Goal: Information Seeking & Learning: Learn about a topic

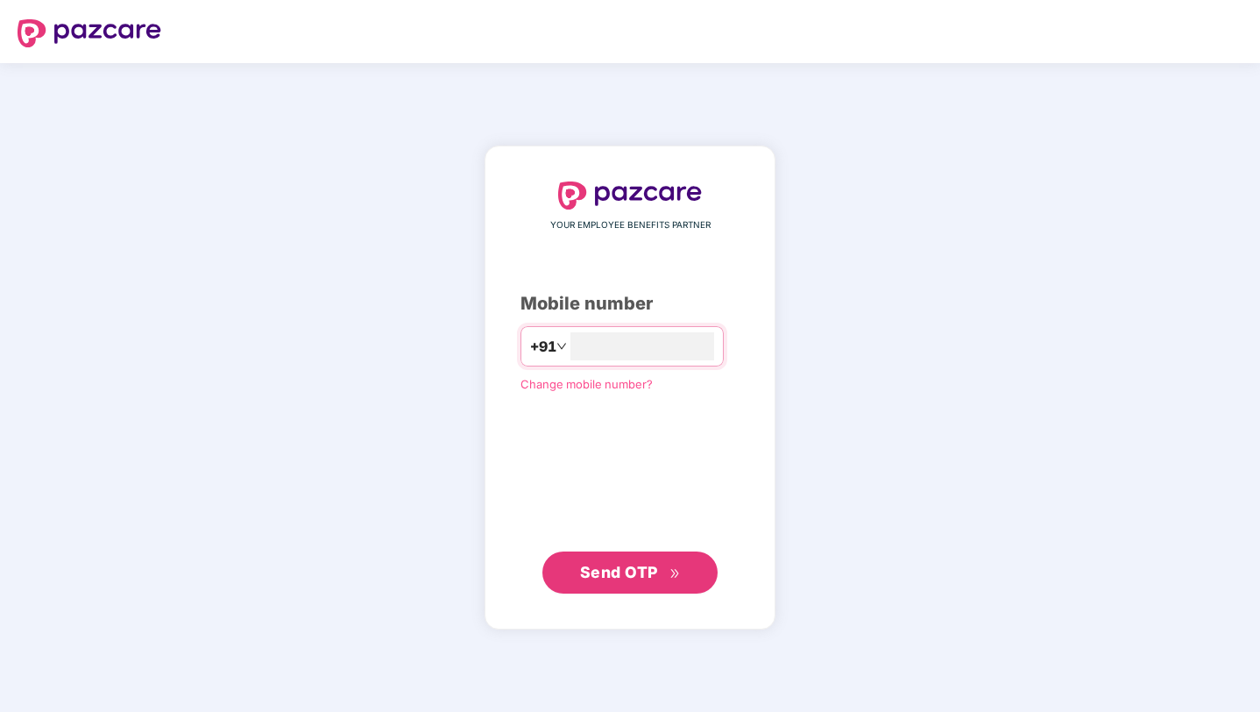
type input "**********"
click at [672, 568] on icon "double-right" at bounding box center [674, 573] width 11 height 11
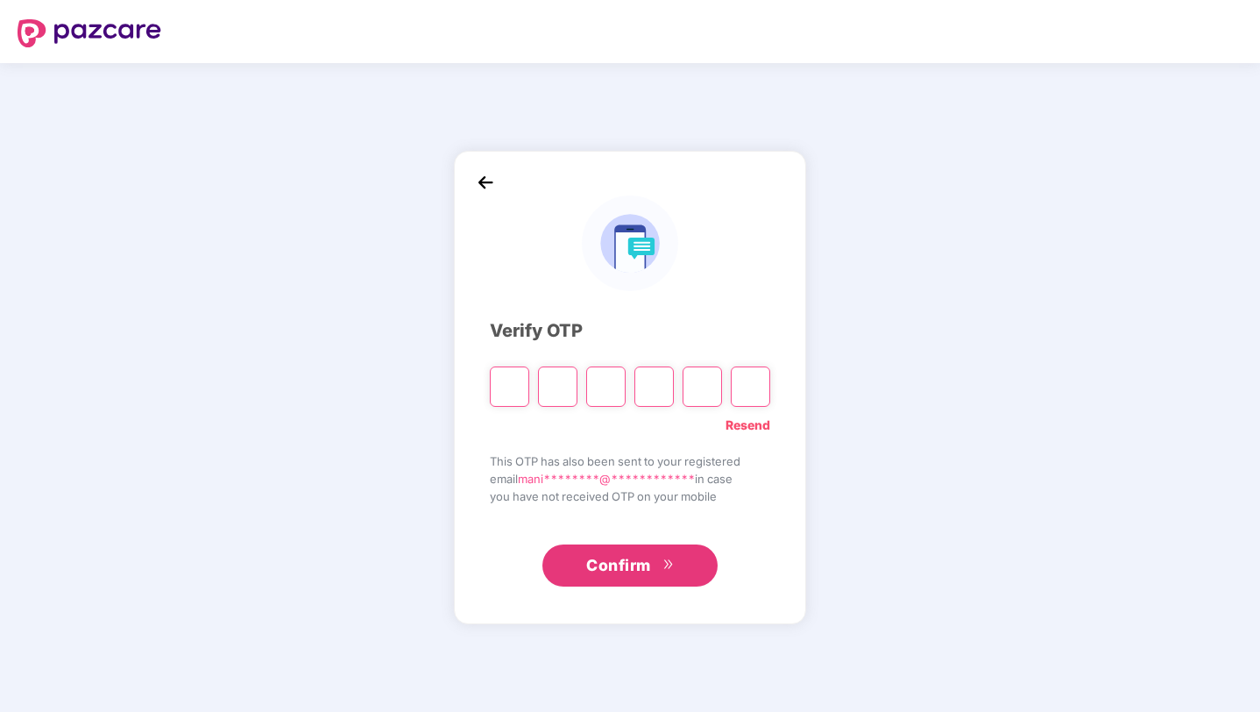
type input "*"
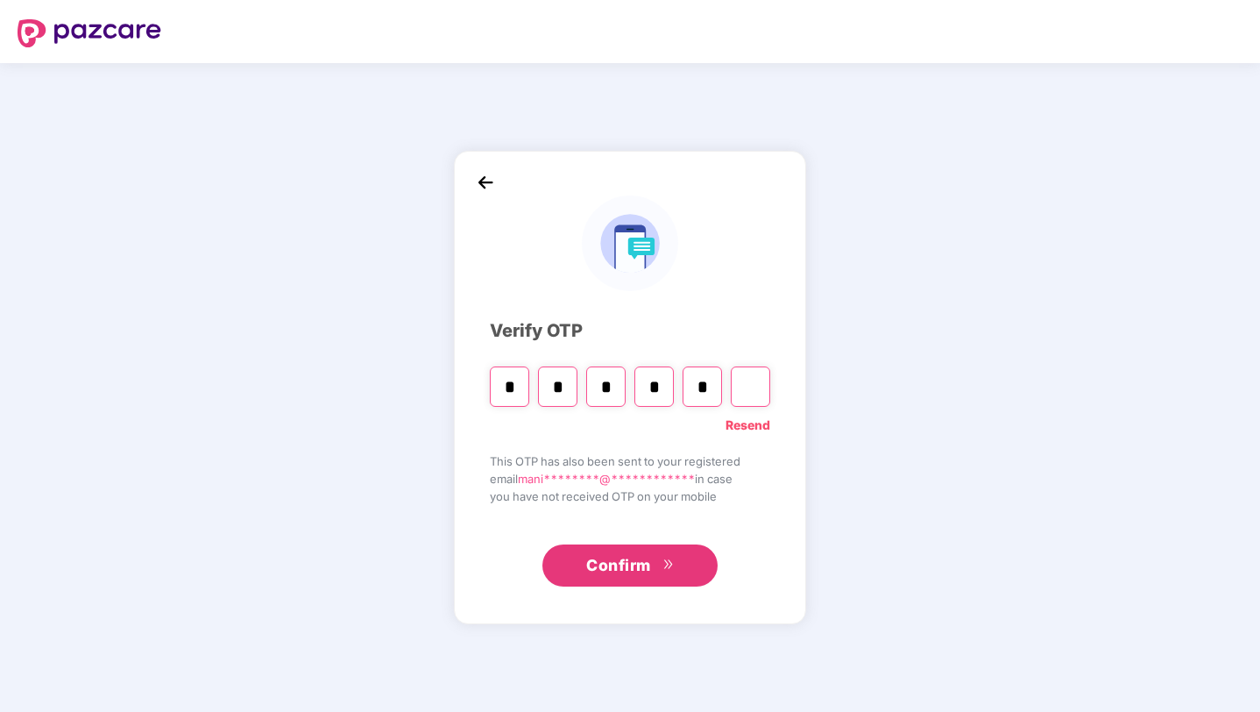
type input "*"
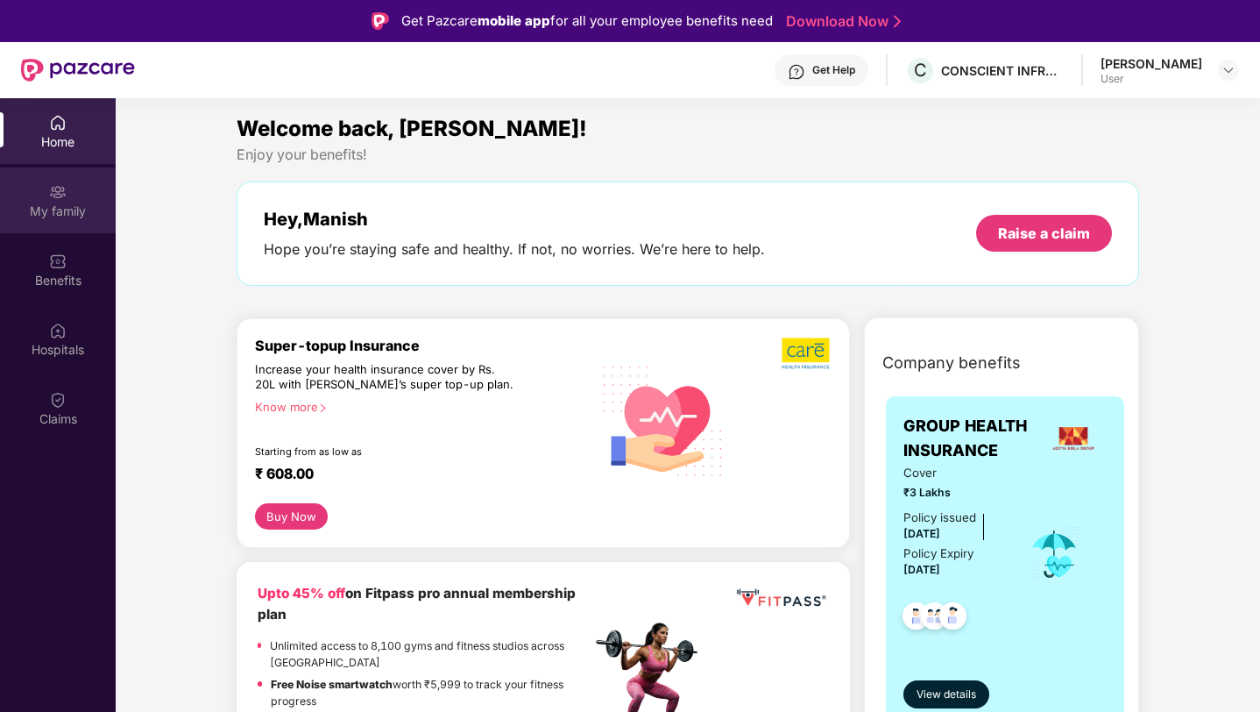
click at [53, 211] on div "My family" at bounding box center [58, 211] width 116 height 18
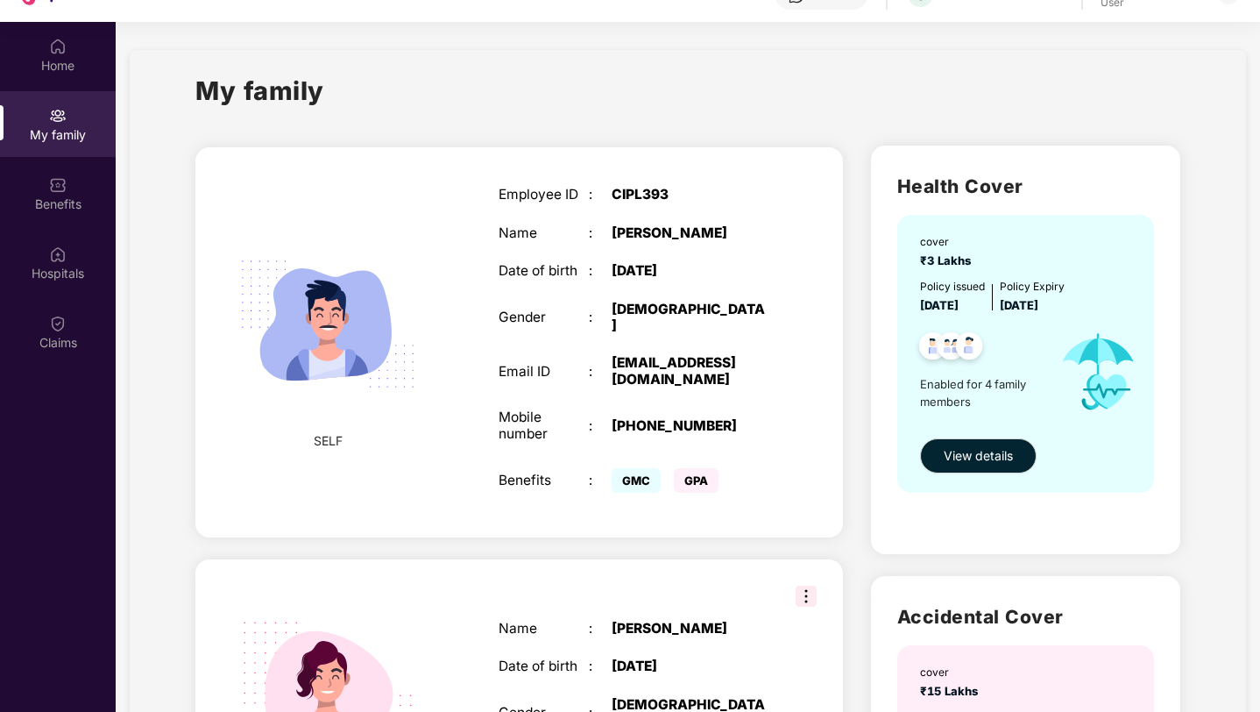
scroll to position [66, 0]
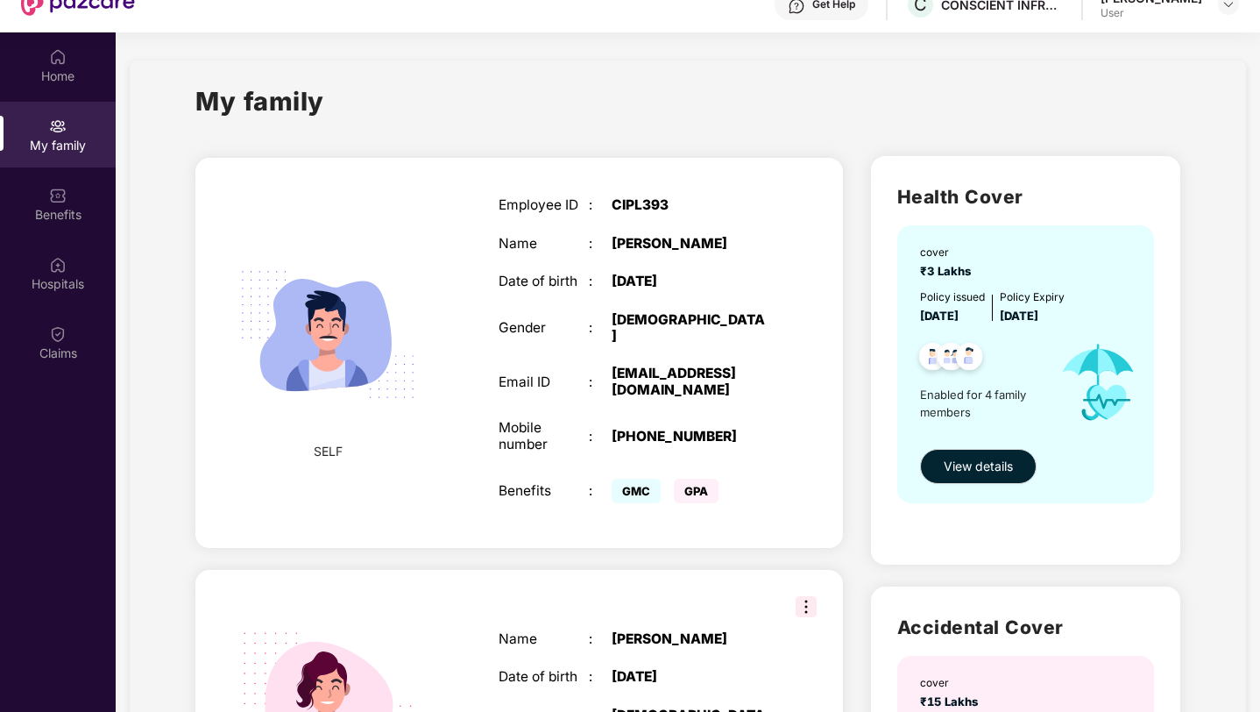
click at [605, 377] on div "Email ID : [EMAIL_ADDRESS][DOMAIN_NAME]" at bounding box center [634, 381] width 271 height 32
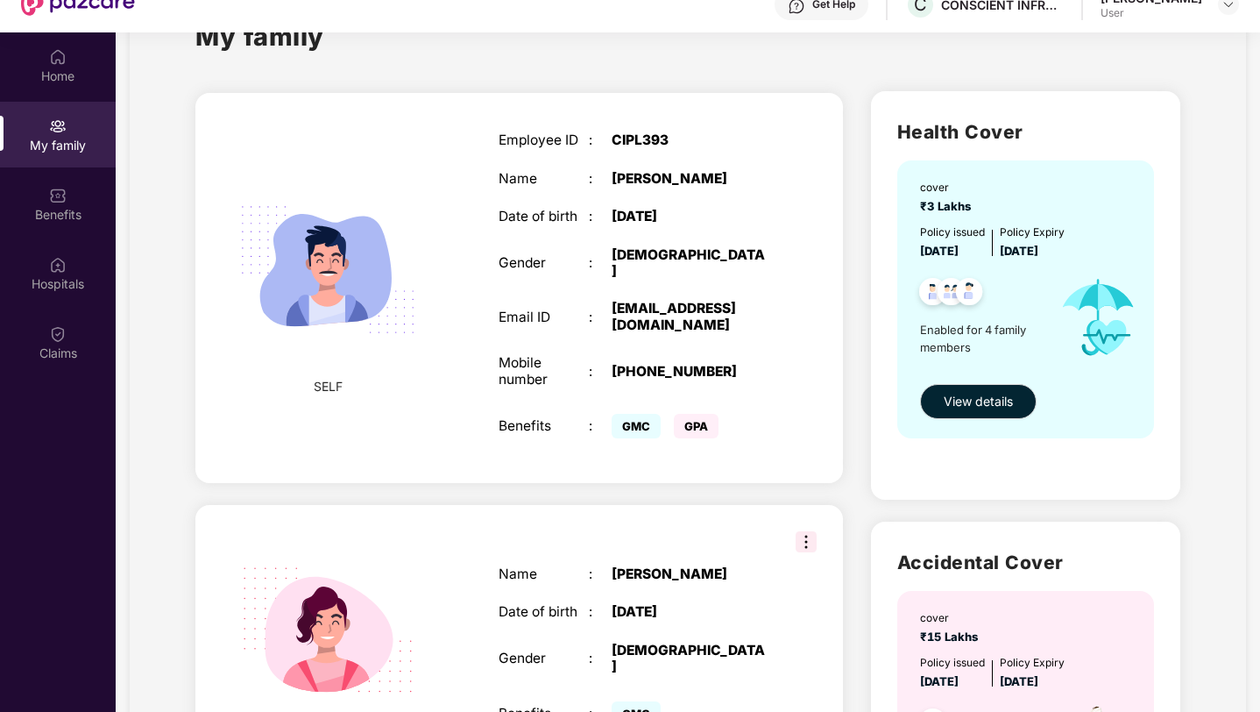
scroll to position [67, 0]
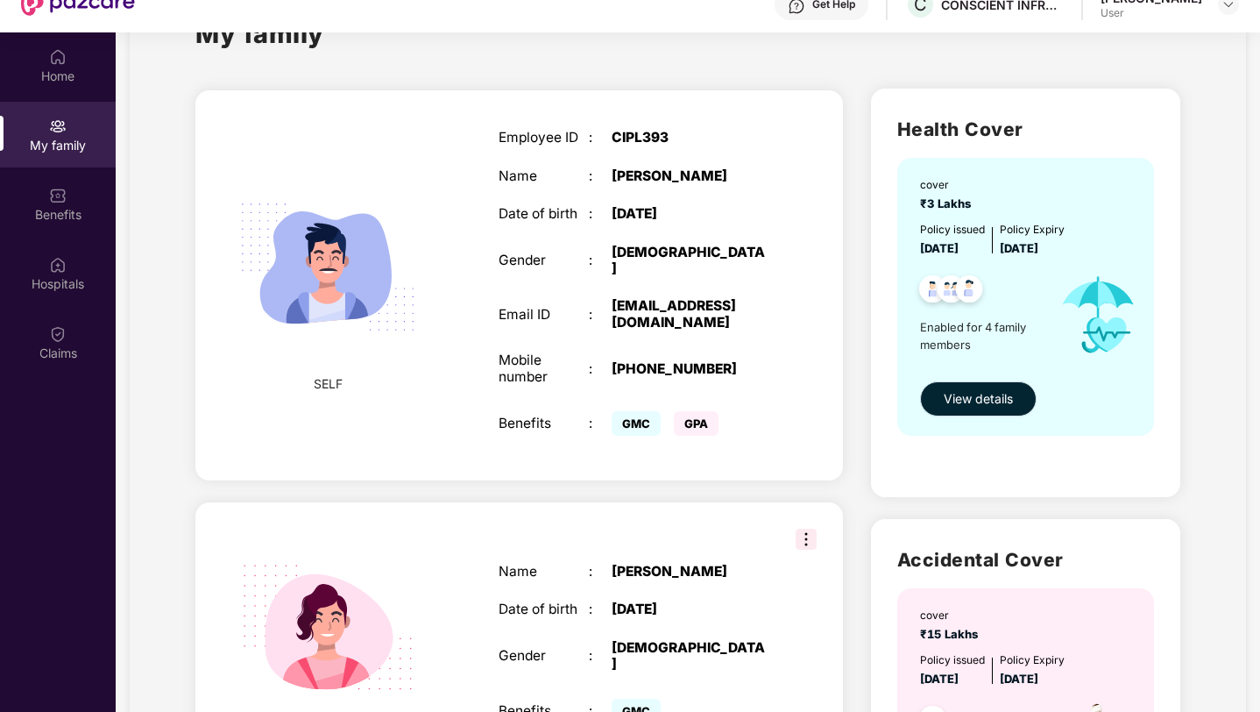
click at [980, 397] on span "View details" at bounding box center [978, 398] width 69 height 19
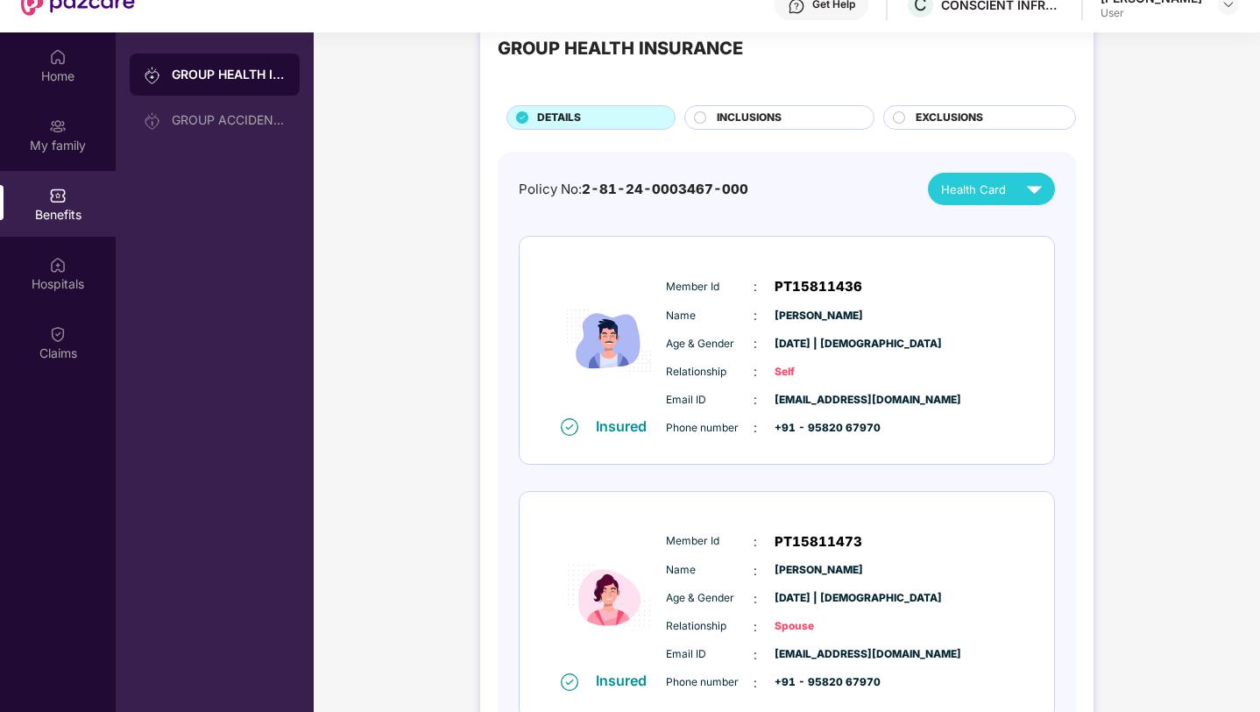
scroll to position [51, 0]
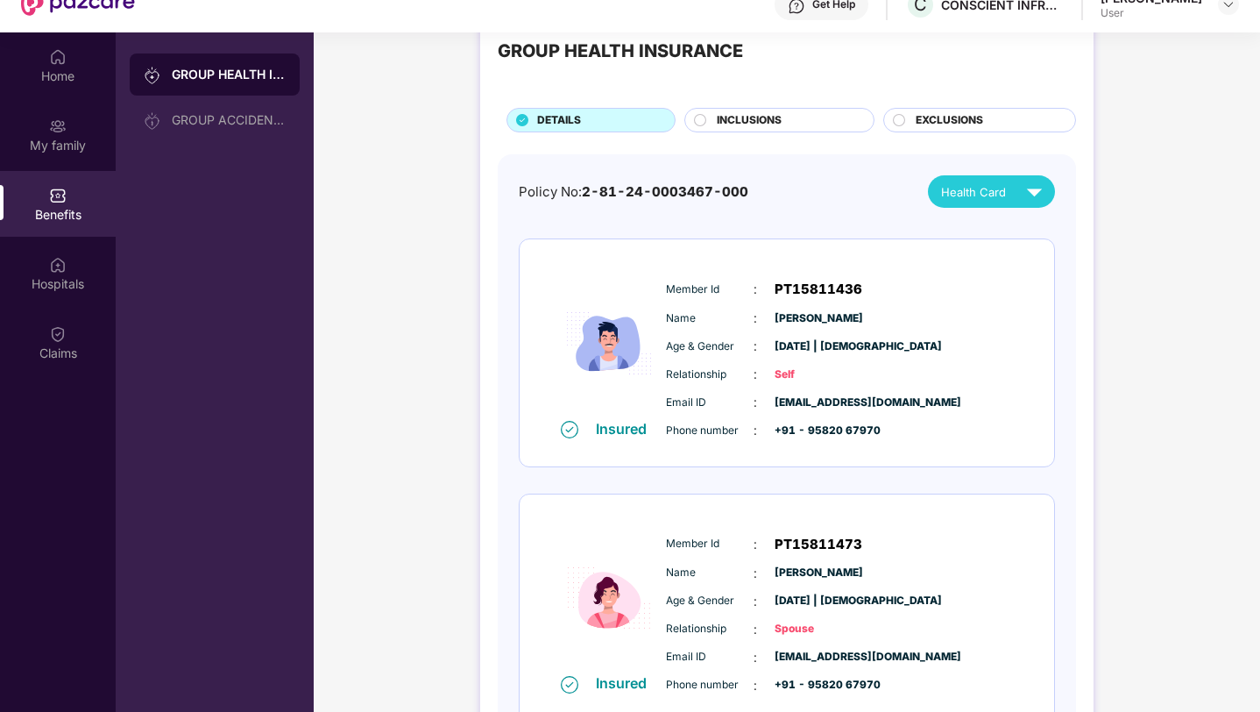
click at [773, 114] on span "INCLUSIONS" at bounding box center [749, 120] width 65 height 17
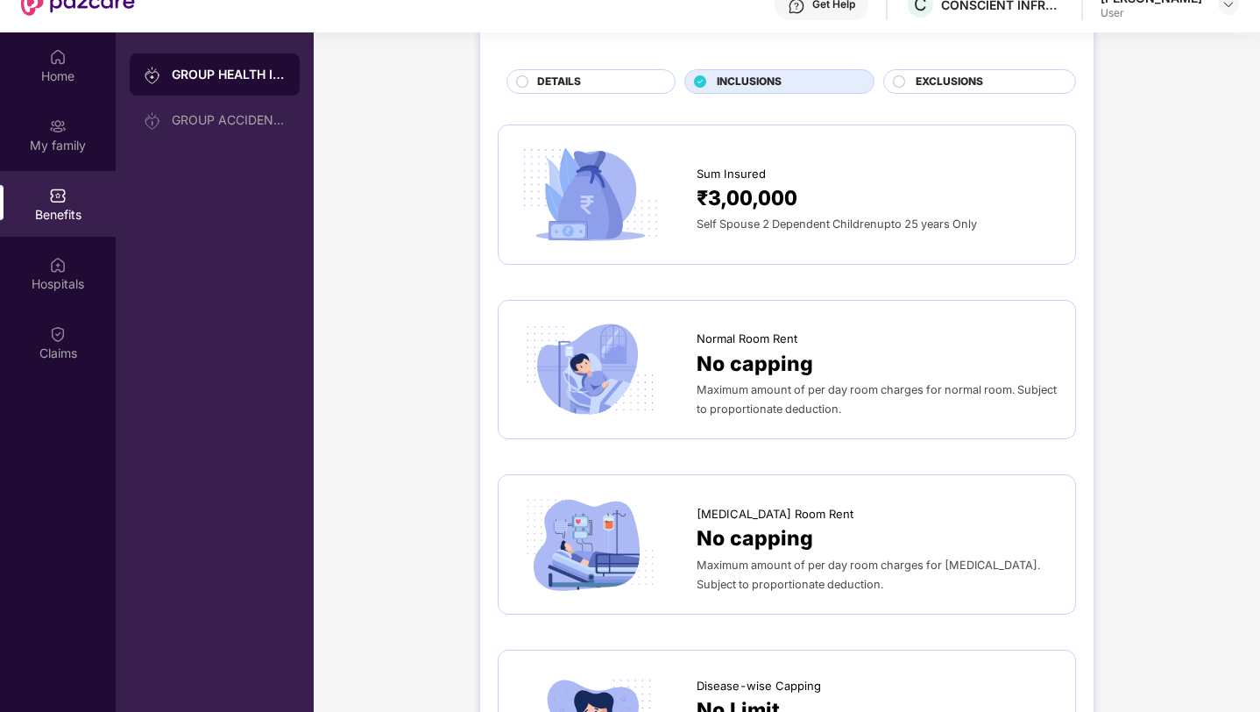
scroll to position [0, 0]
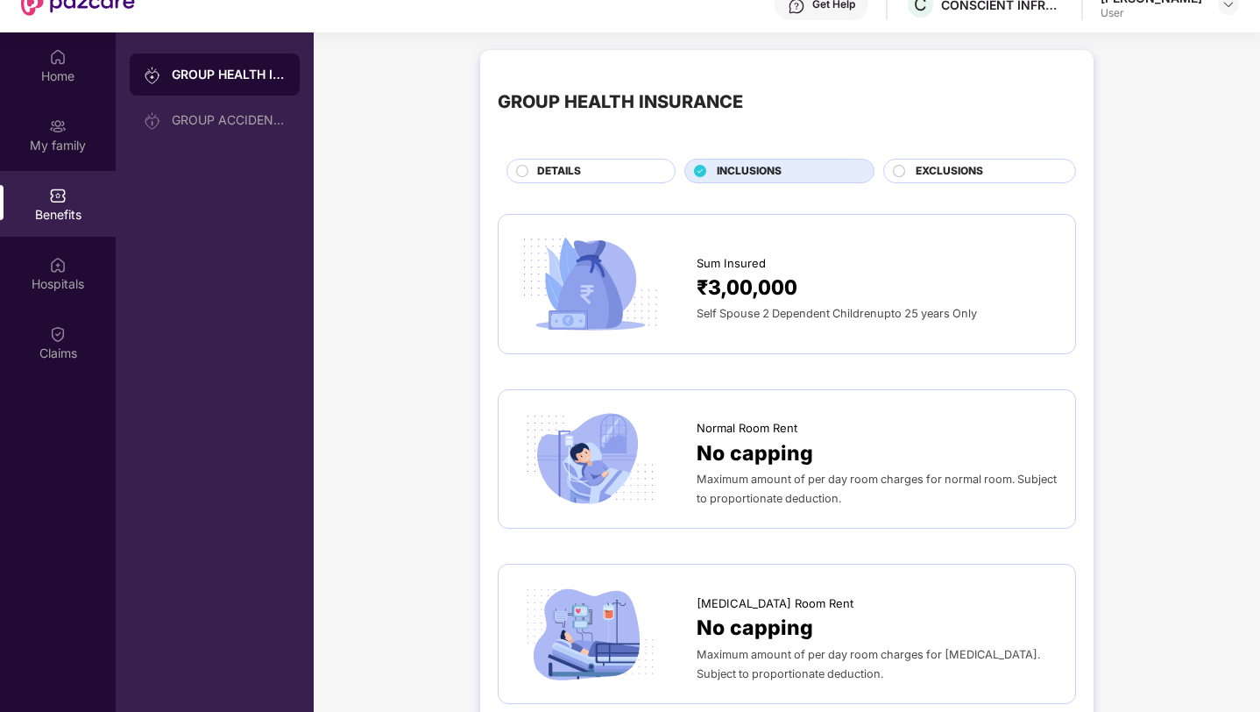
click at [549, 182] on div "DETAILS" at bounding box center [590, 171] width 169 height 25
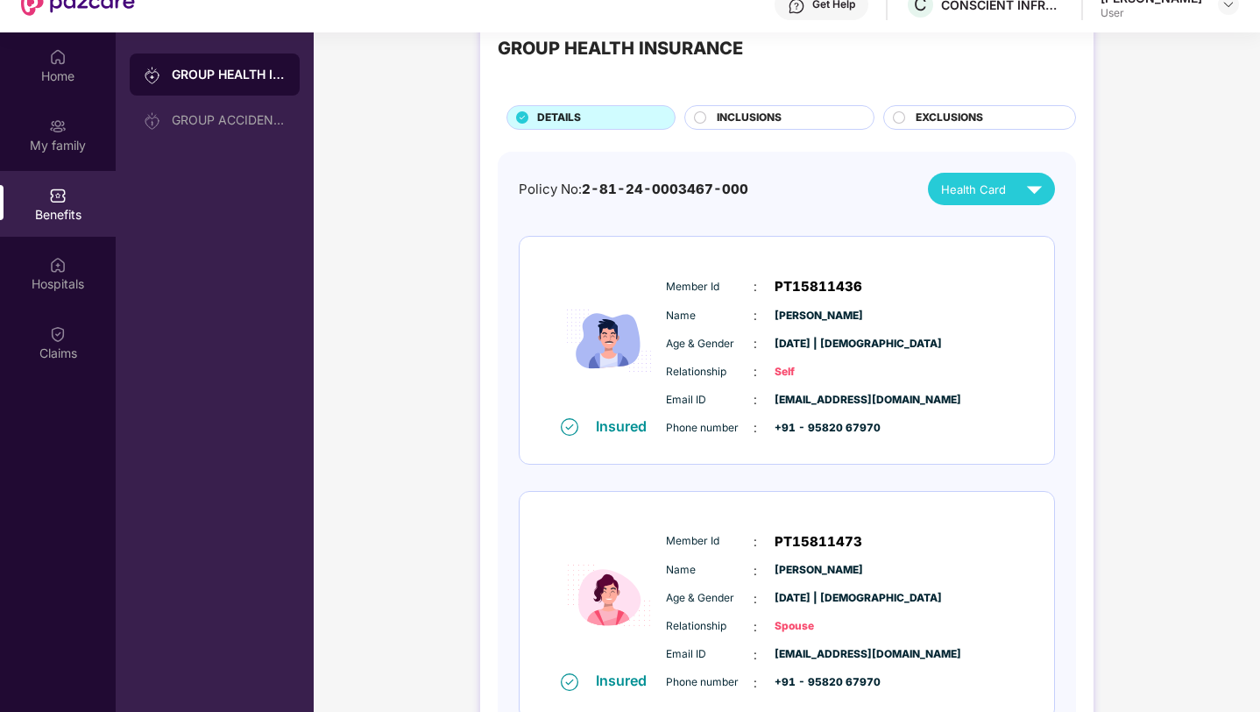
scroll to position [54, 0]
click at [698, 117] on circle at bounding box center [700, 115] width 11 height 11
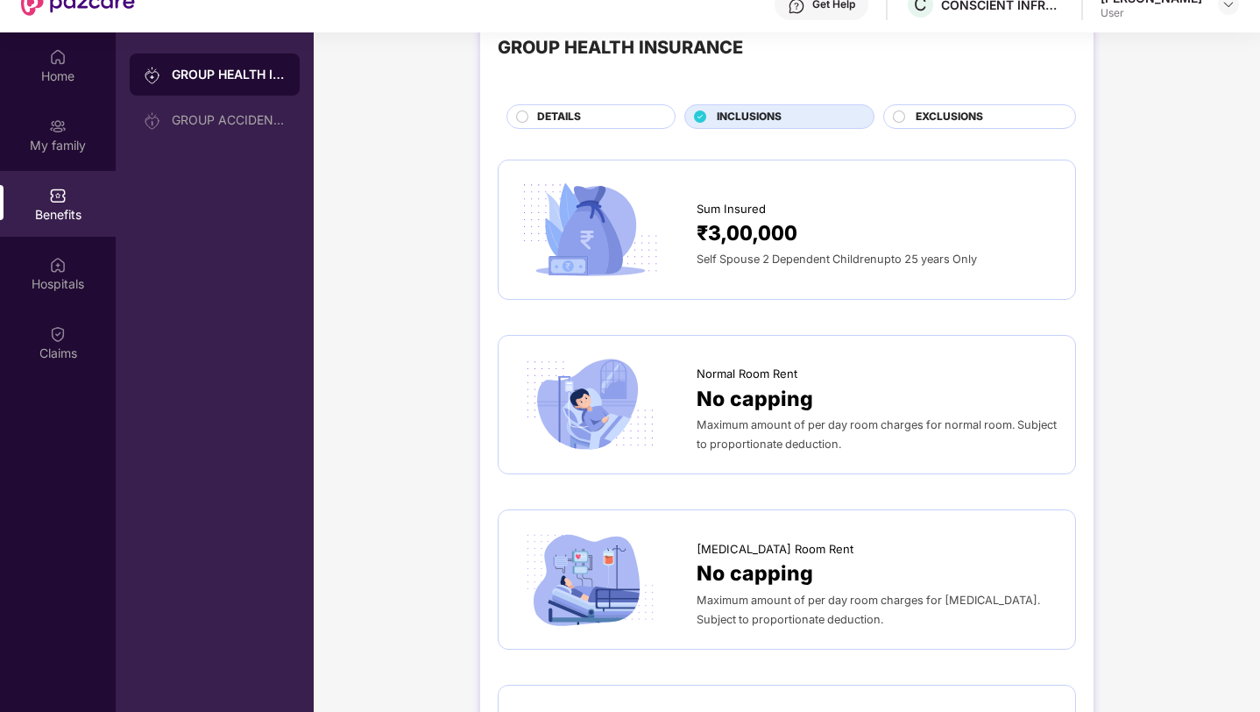
click at [758, 262] on span "Self Spouse 2 Dependent Childrenupto 25 years Only" at bounding box center [837, 258] width 280 height 13
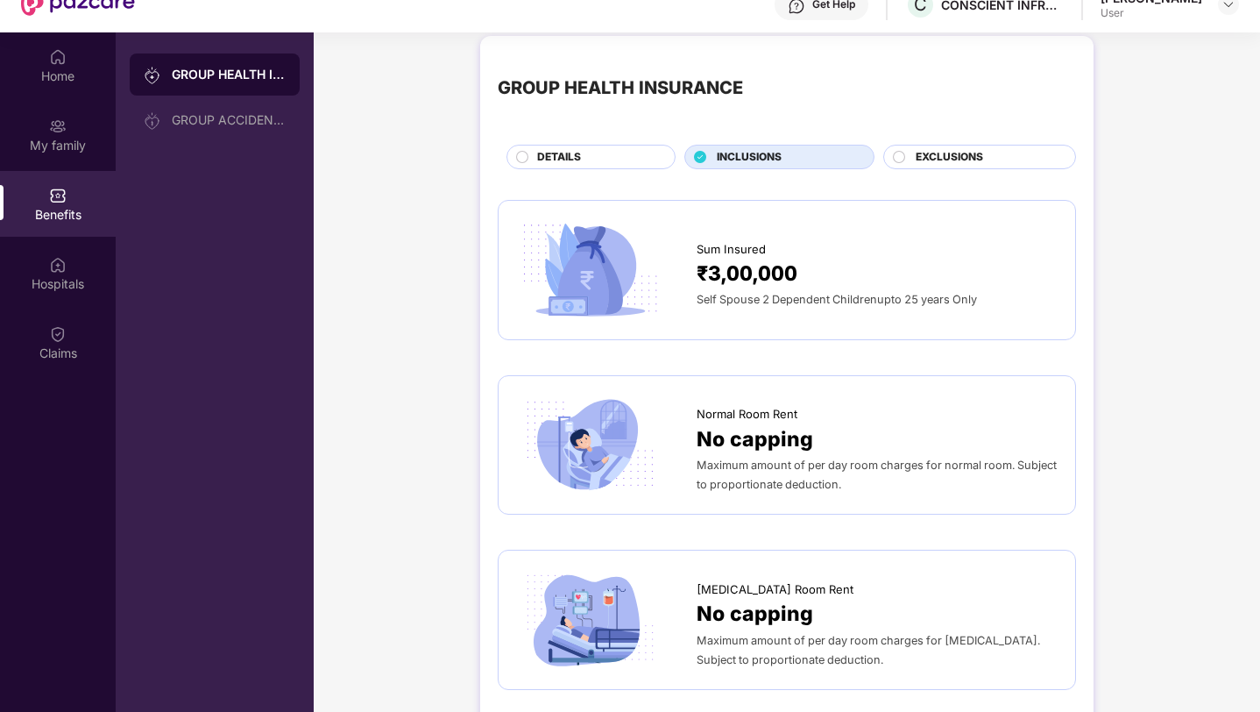
scroll to position [0, 0]
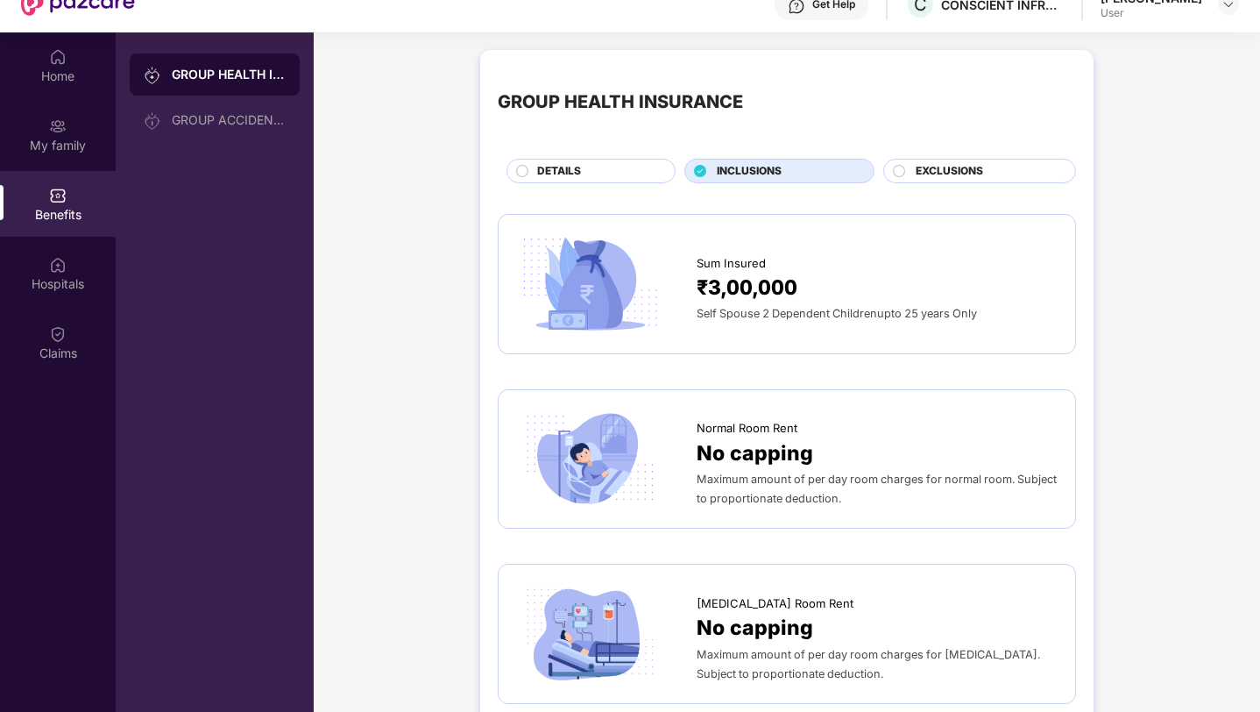
click at [924, 171] on span "EXCLUSIONS" at bounding box center [949, 171] width 67 height 17
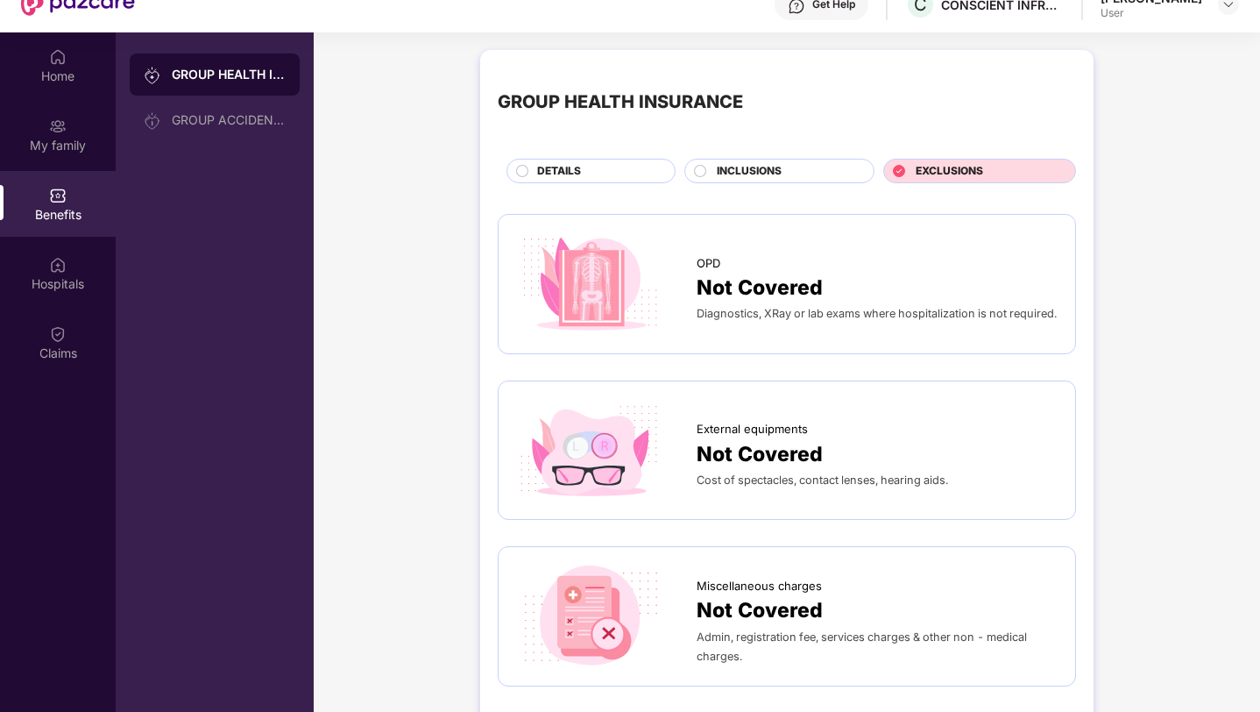
click at [574, 173] on span "DETAILS" at bounding box center [559, 171] width 44 height 17
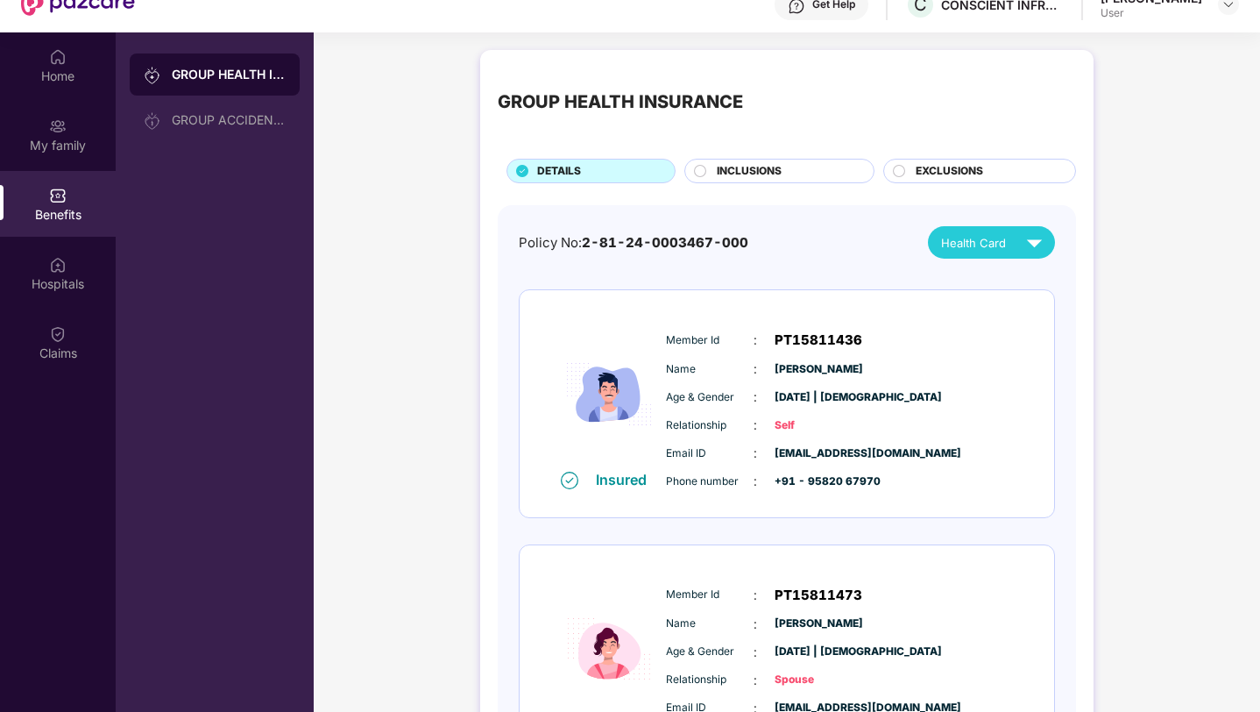
click at [962, 252] on div "Health Card" at bounding box center [995, 242] width 109 height 31
click at [1229, 521] on div "GROUP HEALTH INSURANCE DETAILS INCLUSIONS EXCLUSIONS Policy No: 2-81-24-0003467…" at bounding box center [787, 715] width 946 height 1349
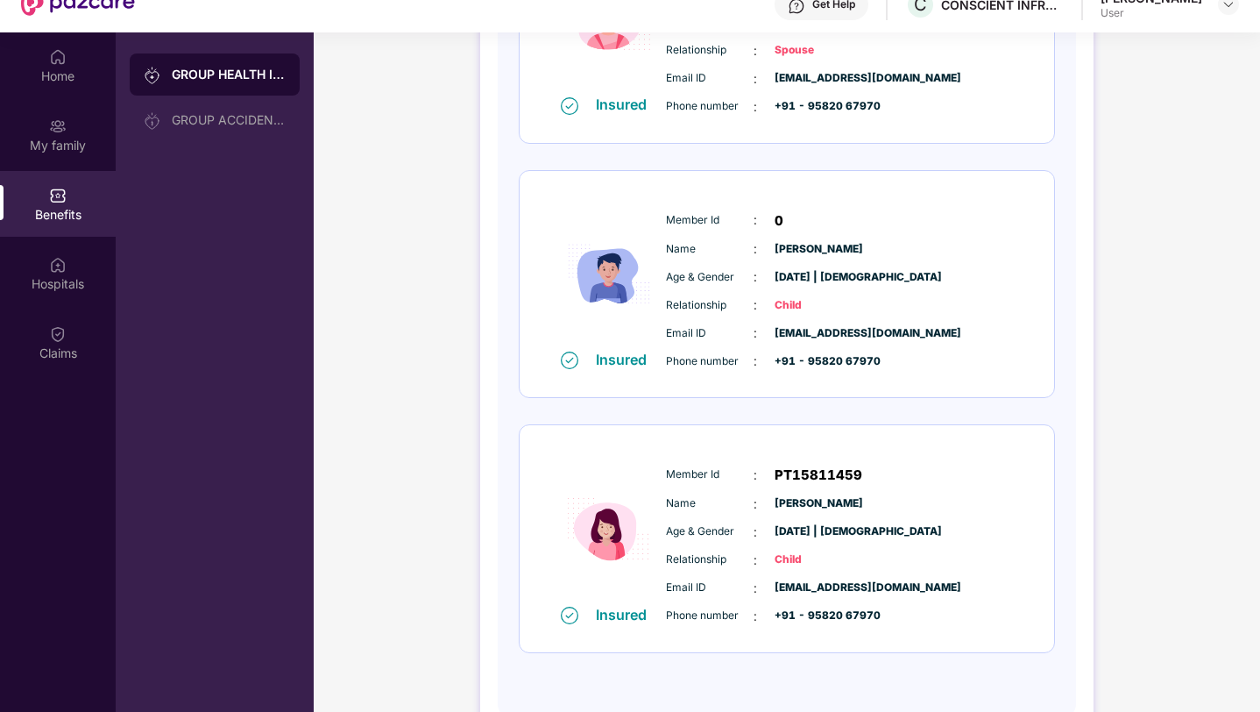
scroll to position [647, 0]
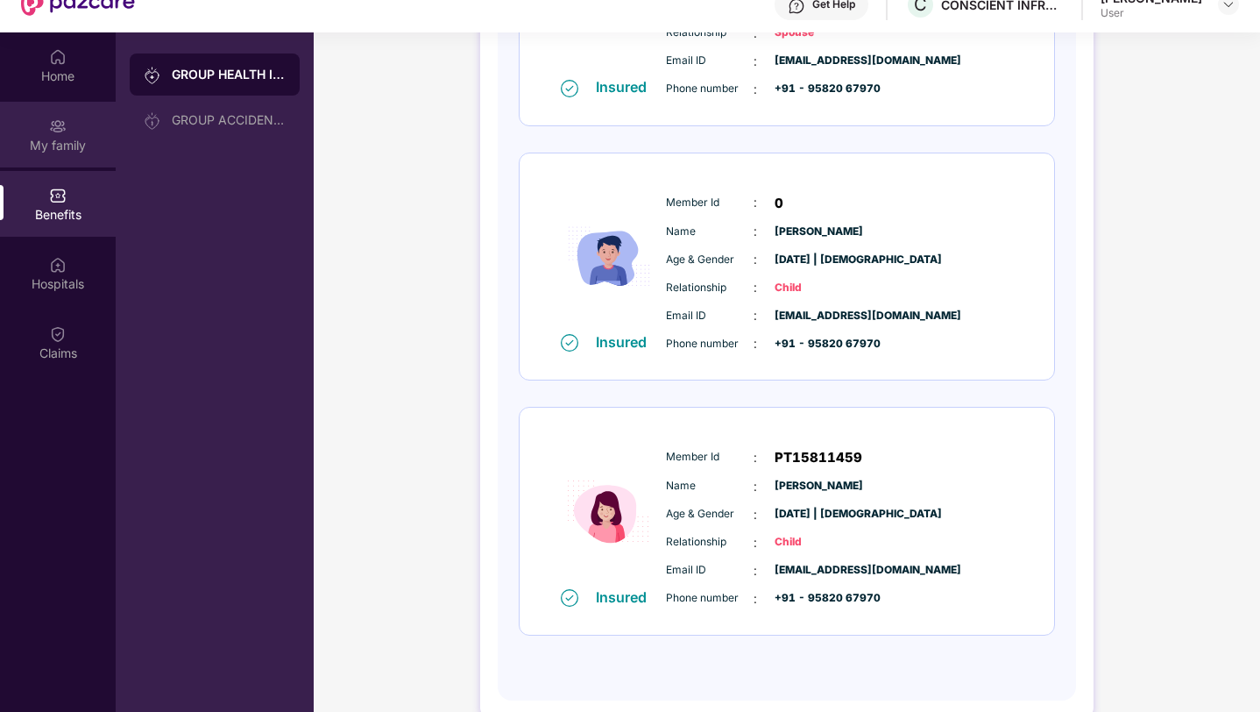
click at [67, 154] on div "My family" at bounding box center [58, 135] width 116 height 66
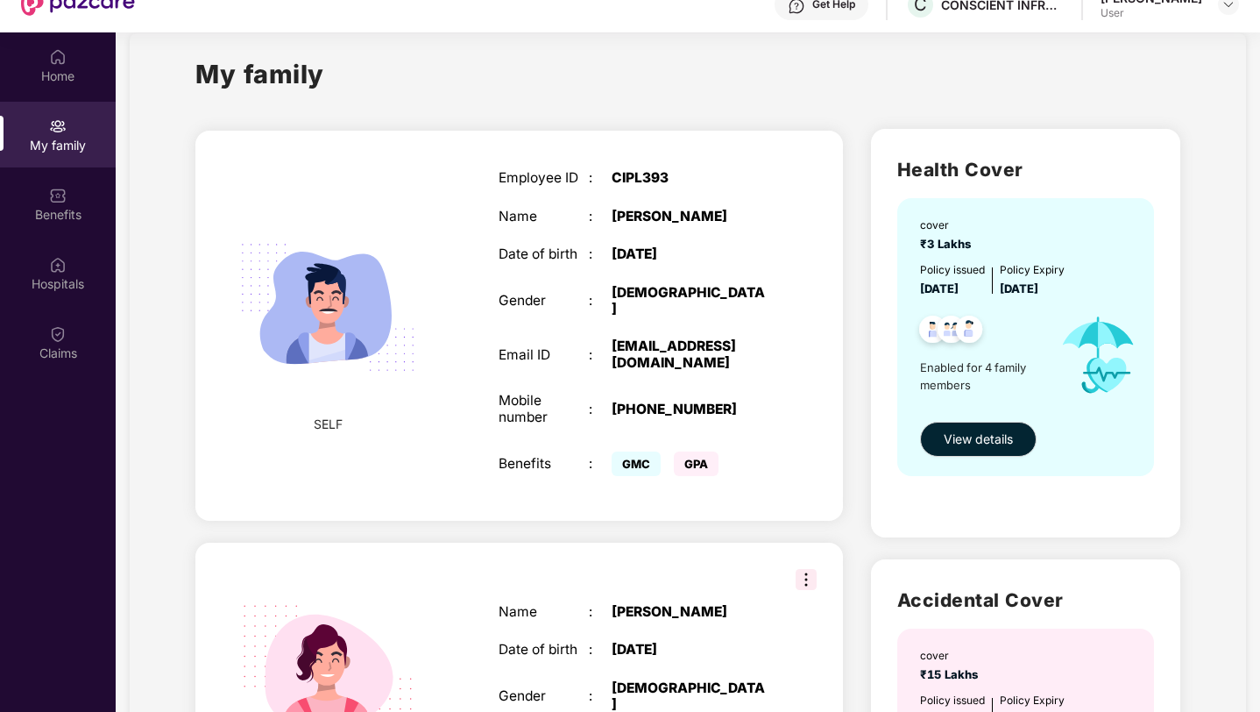
scroll to position [0, 0]
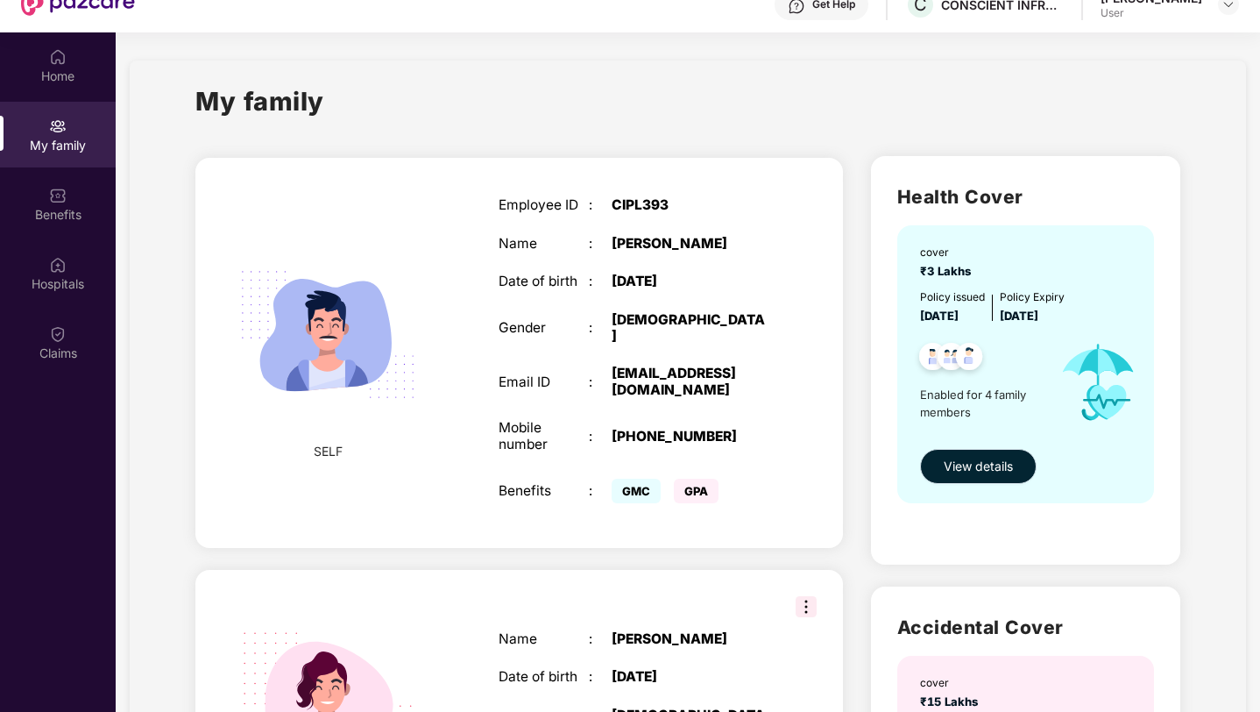
click at [973, 463] on span "View details" at bounding box center [978, 466] width 69 height 19
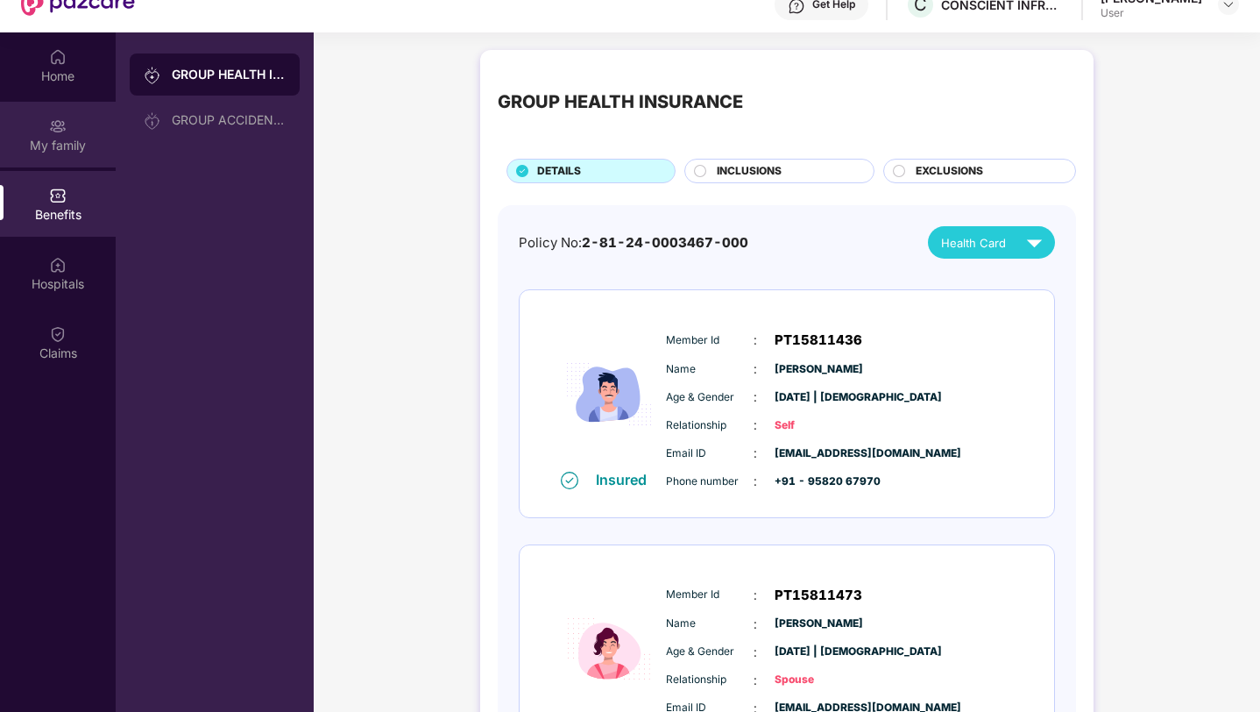
click at [45, 127] on div "My family" at bounding box center [58, 135] width 116 height 66
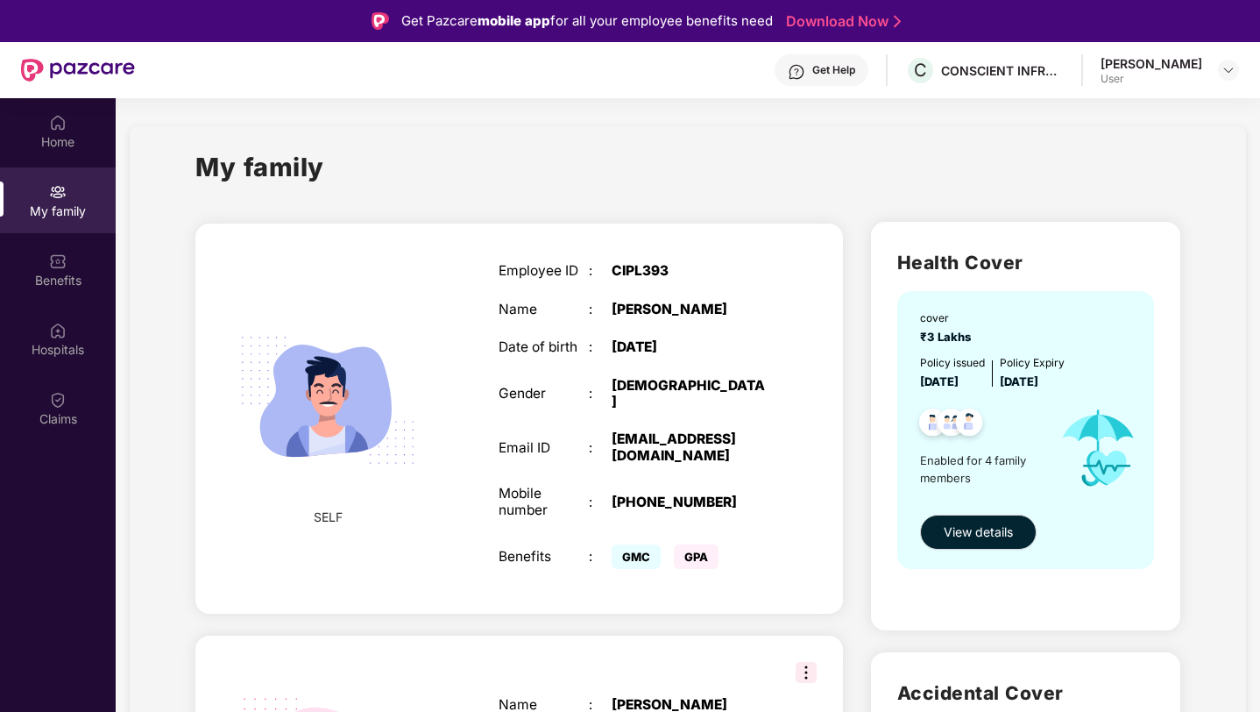
click at [1238, 65] on div at bounding box center [1228, 70] width 21 height 21
click at [1233, 67] on img at bounding box center [1229, 70] width 14 height 14
click at [35, 117] on div "Home" at bounding box center [58, 131] width 116 height 66
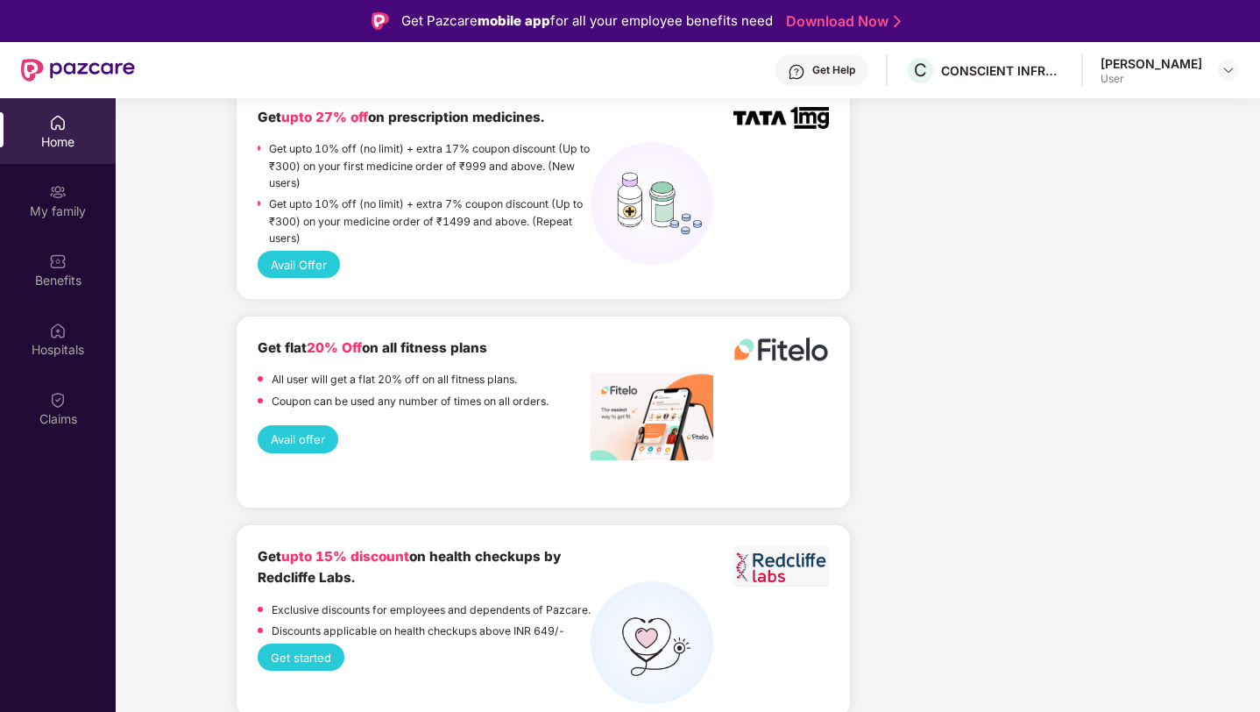
scroll to position [1284, 0]
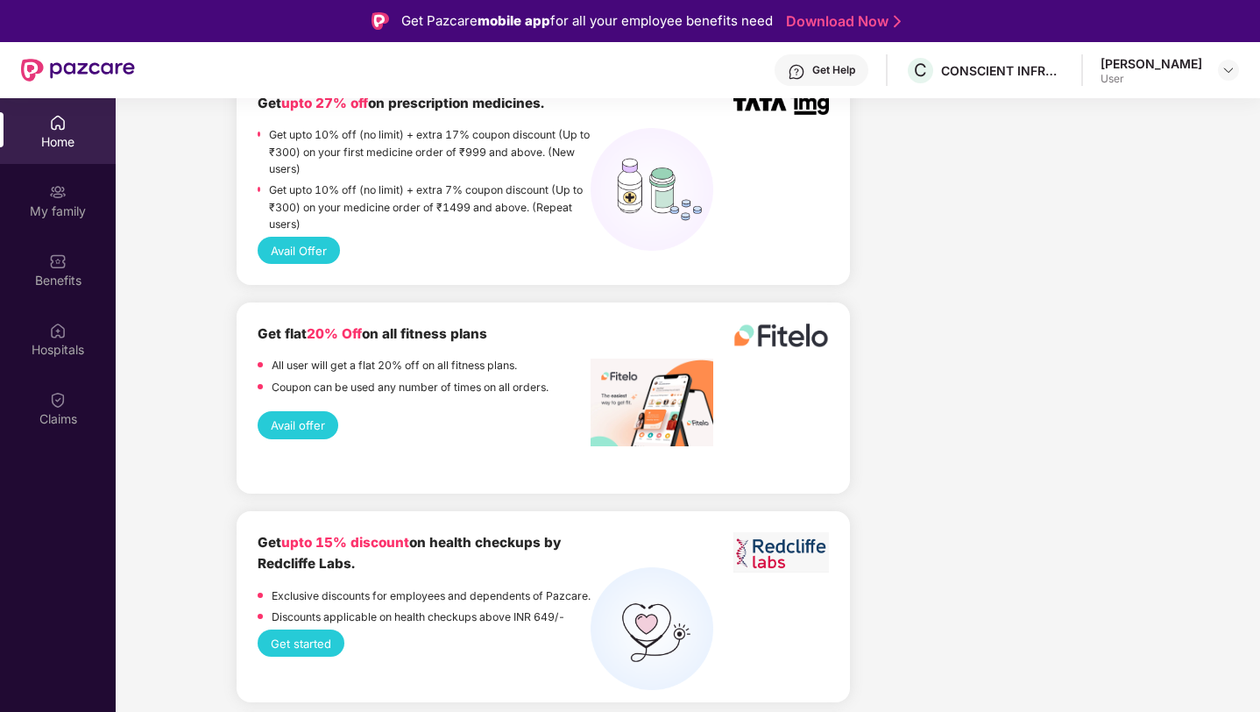
click at [817, 57] on div "Get Help" at bounding box center [822, 70] width 94 height 32
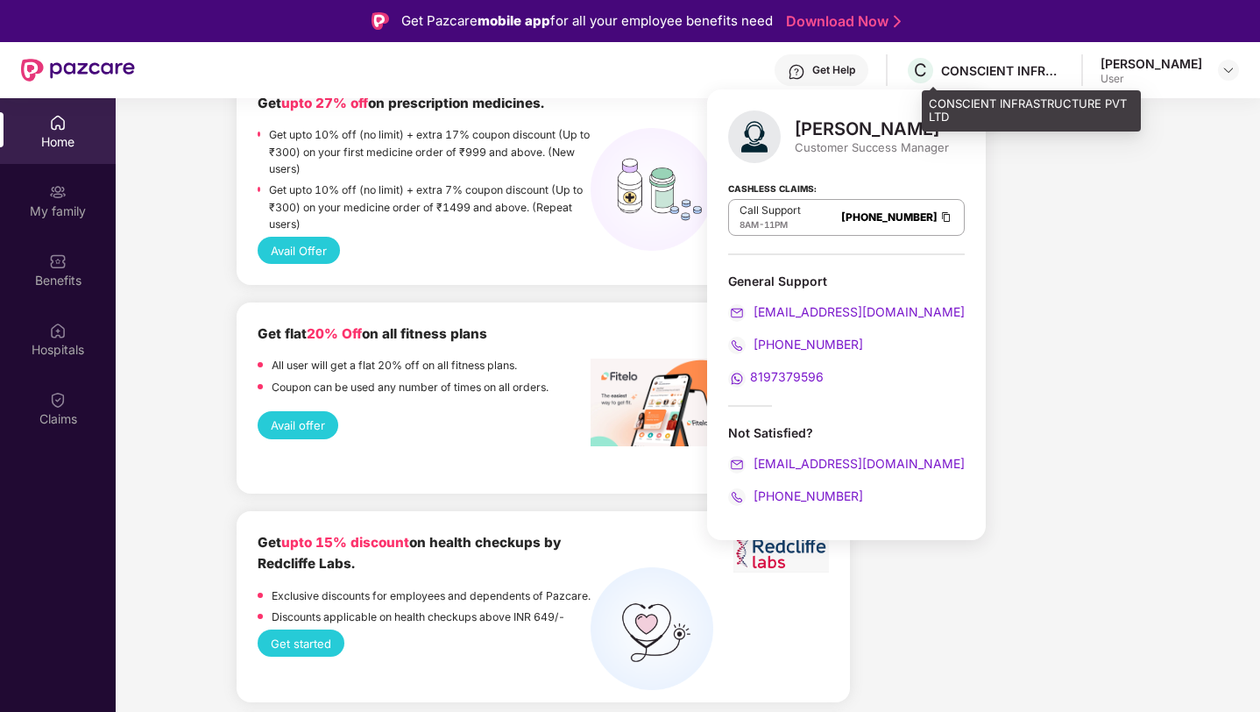
click at [1054, 72] on div "CONSCIENT INFRASTRUCTURE PVT LTD" at bounding box center [1002, 70] width 123 height 17
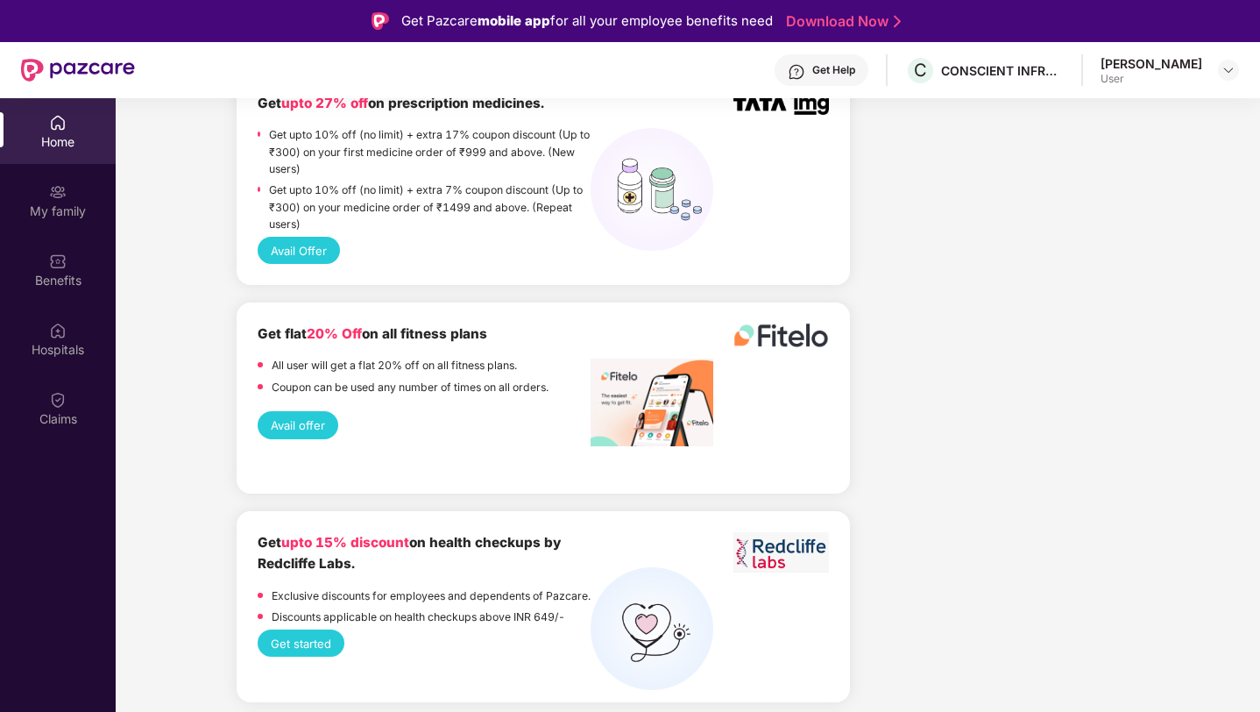
click at [62, 116] on img at bounding box center [58, 123] width 18 height 18
click at [66, 211] on div "My family" at bounding box center [58, 211] width 116 height 18
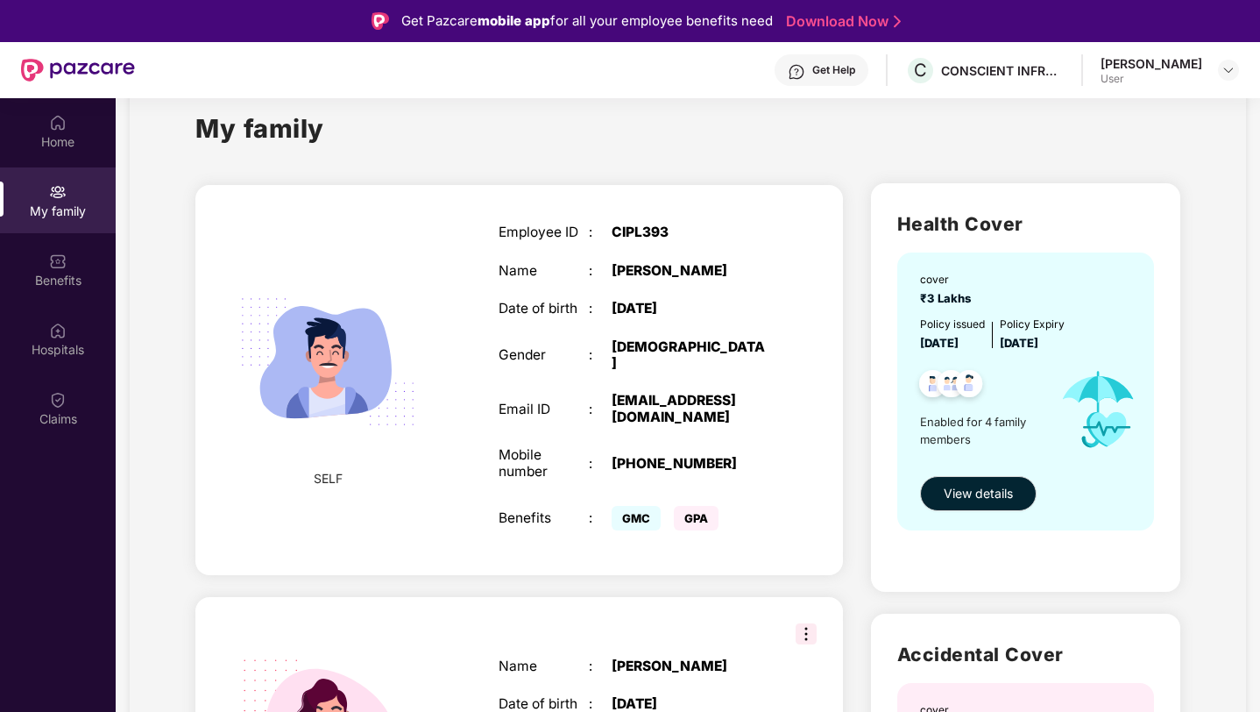
scroll to position [35, 0]
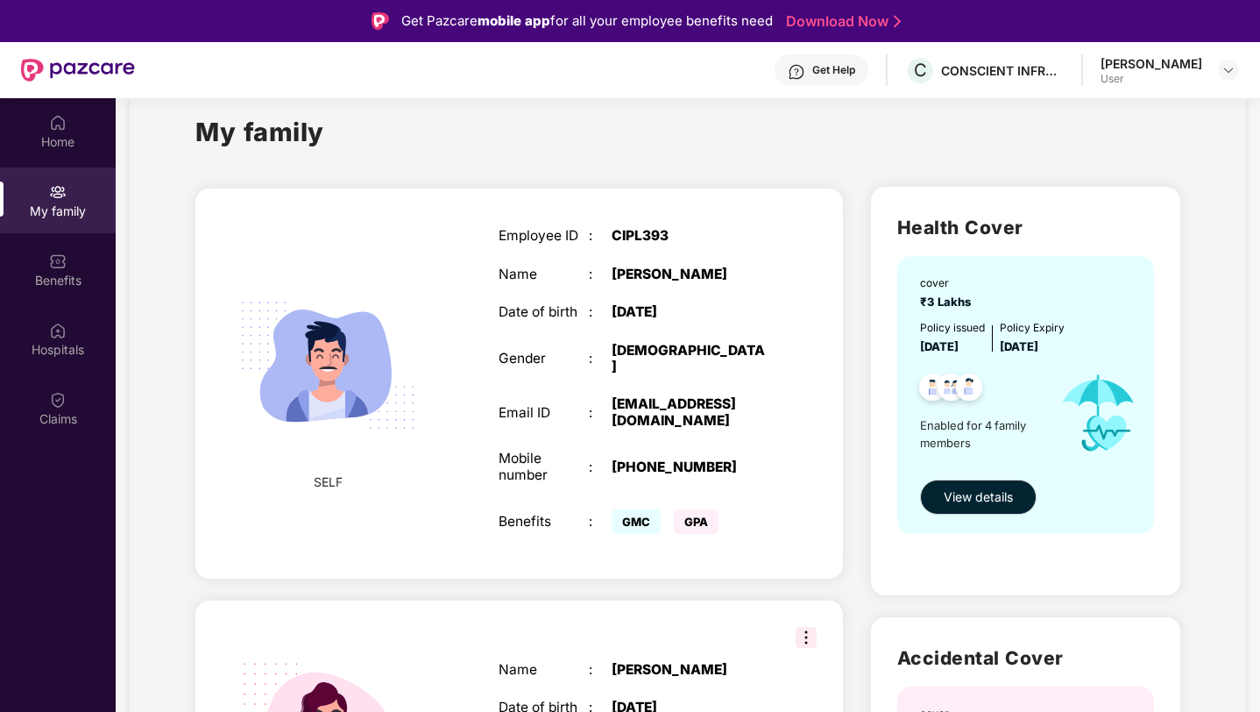
click at [648, 514] on span "GMC" at bounding box center [636, 521] width 49 height 25
click at [79, 259] on div "Benefits" at bounding box center [58, 270] width 116 height 66
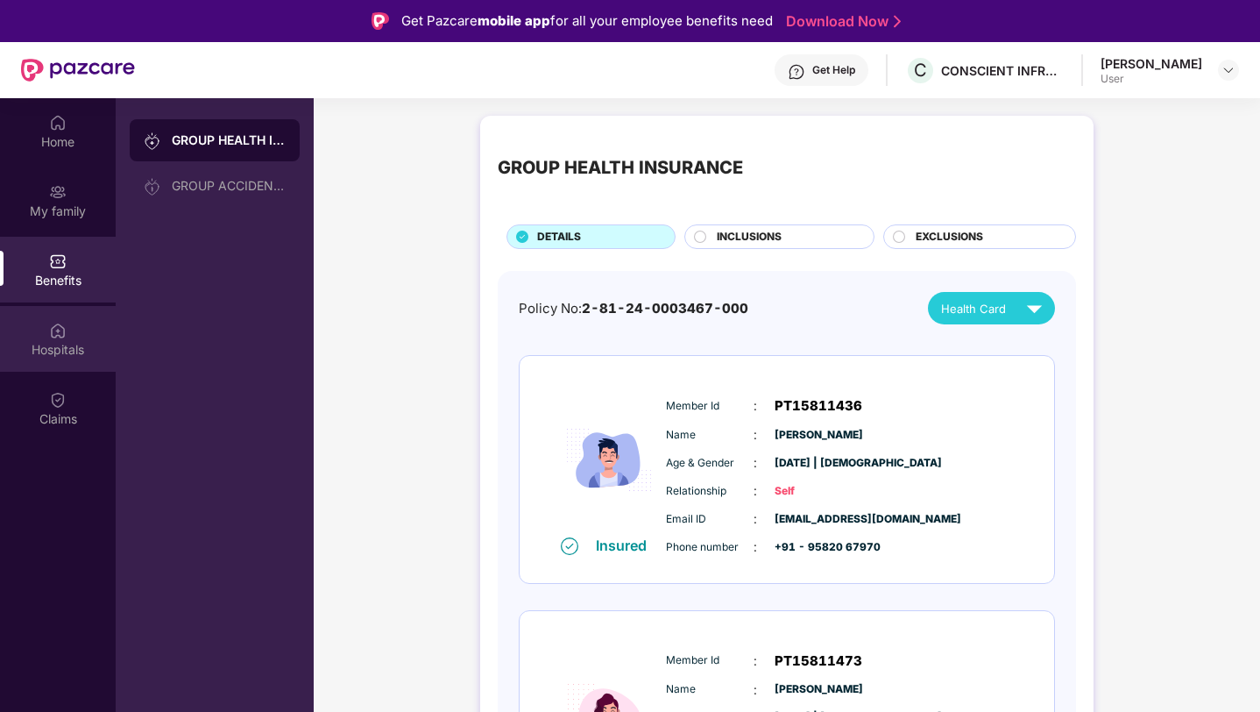
click at [54, 351] on div "Hospitals" at bounding box center [58, 350] width 116 height 18
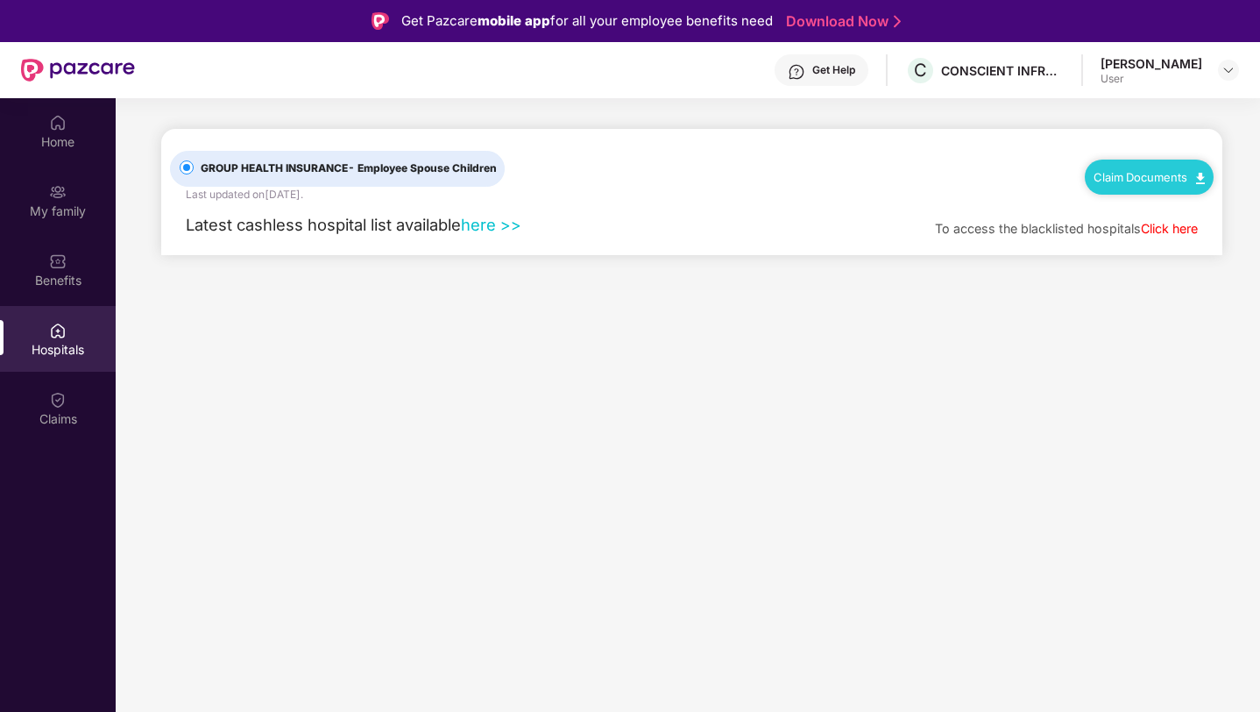
click at [1179, 235] on link "Click here" at bounding box center [1169, 228] width 57 height 15
